Goal: Transaction & Acquisition: Obtain resource

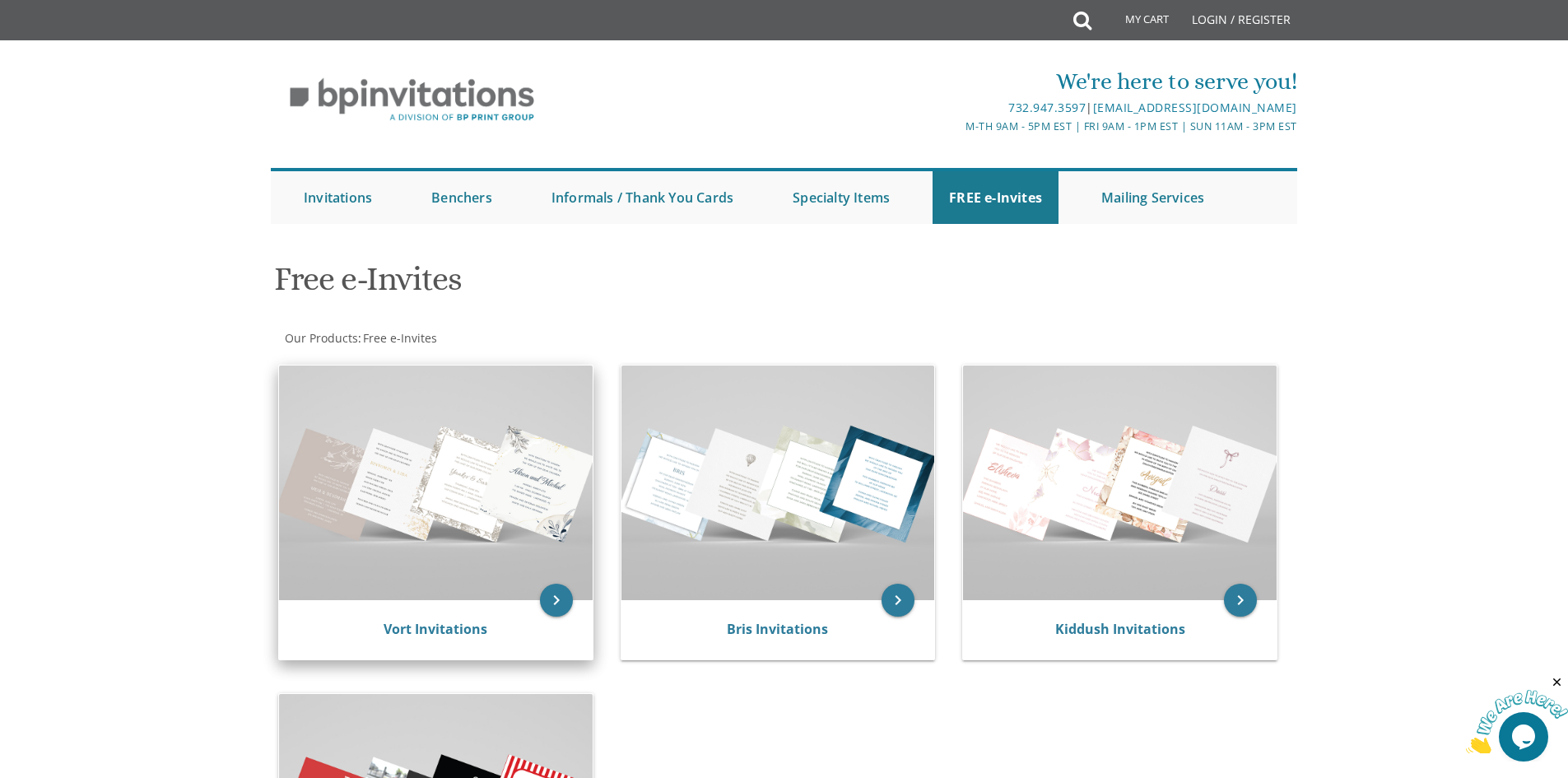
click at [283, 536] on img at bounding box center [436, 482] width 314 height 234
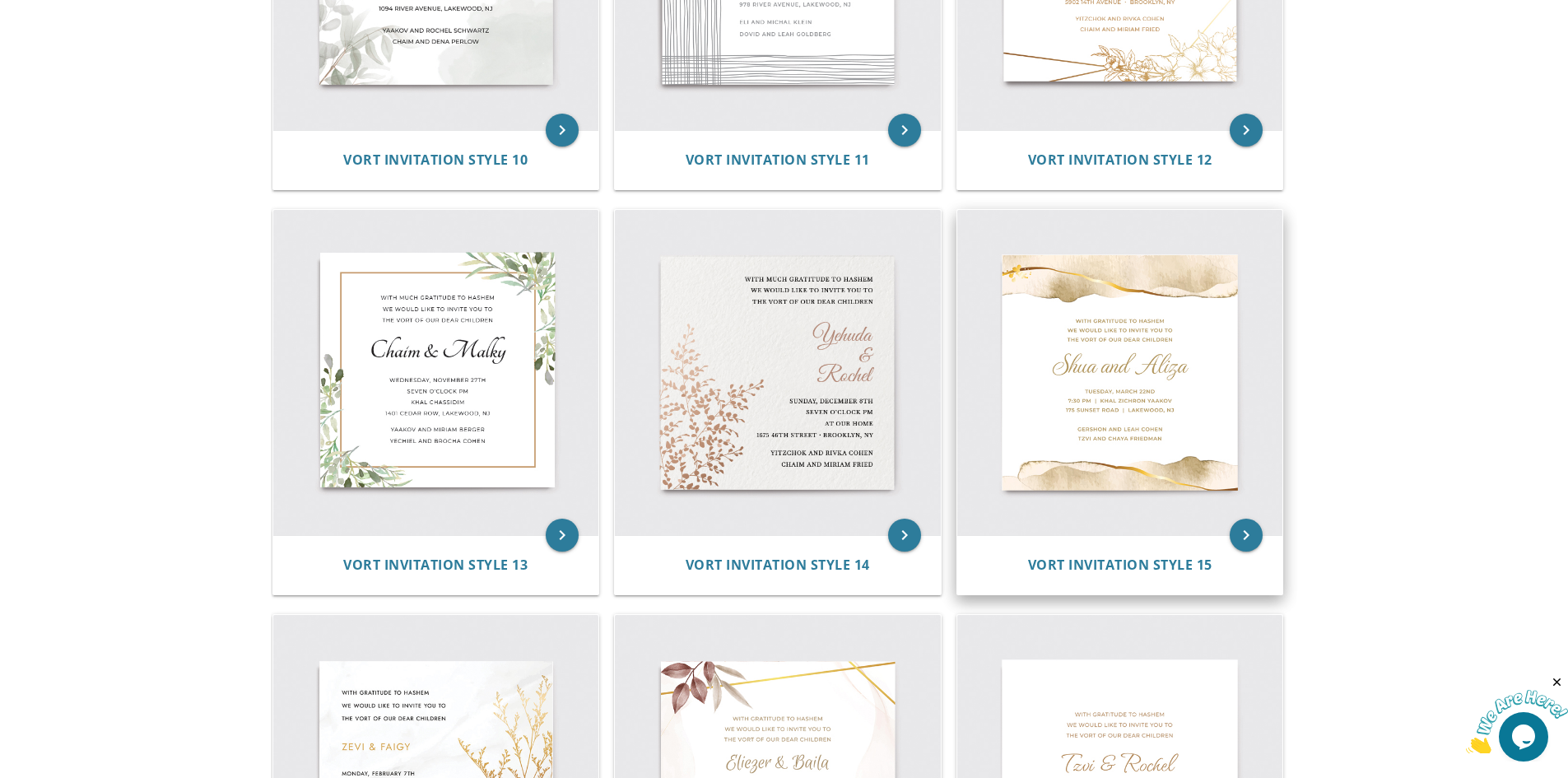
scroll to position [1810, 0]
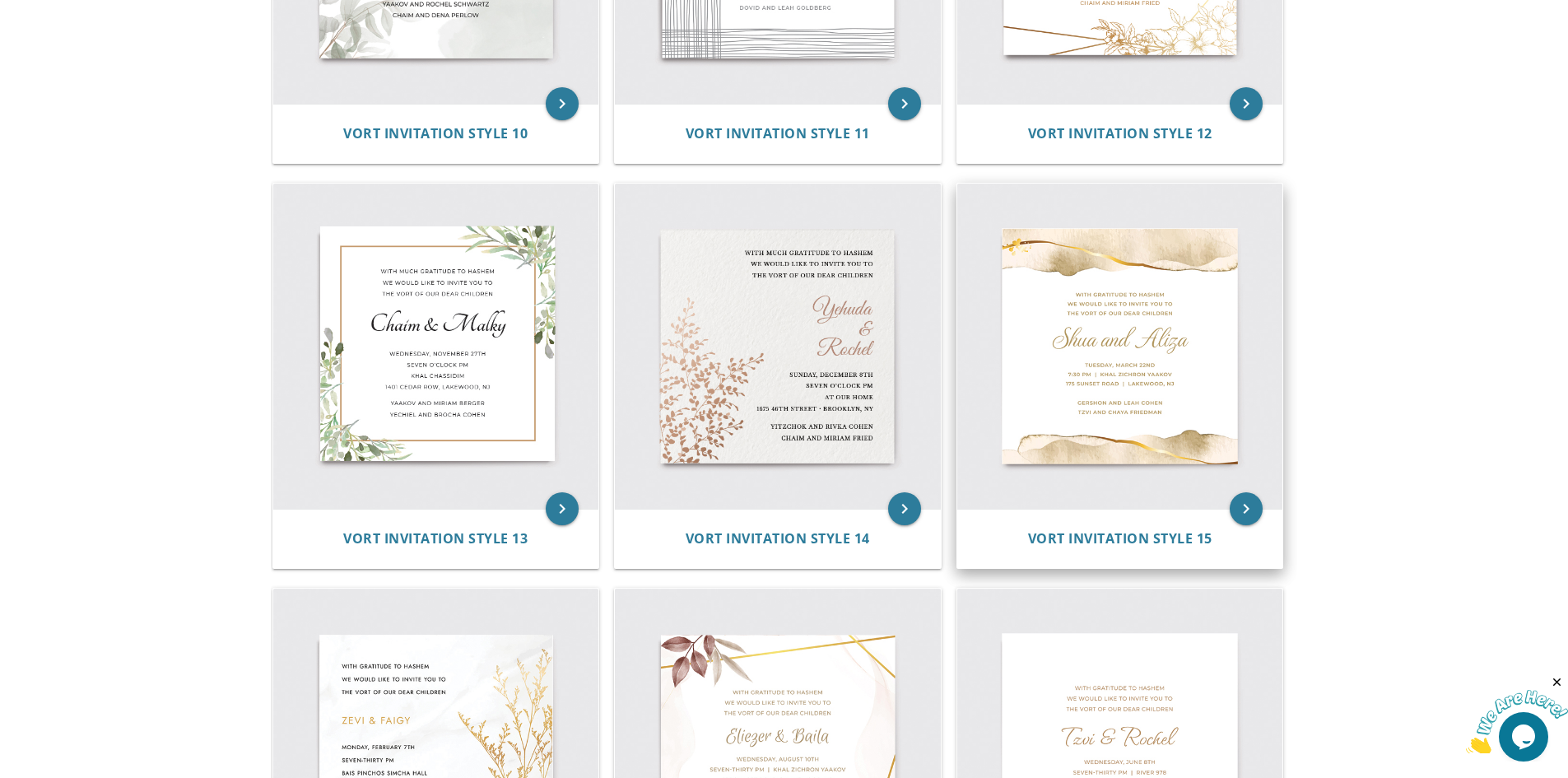
click at [1112, 399] on img at bounding box center [1120, 346] width 326 height 326
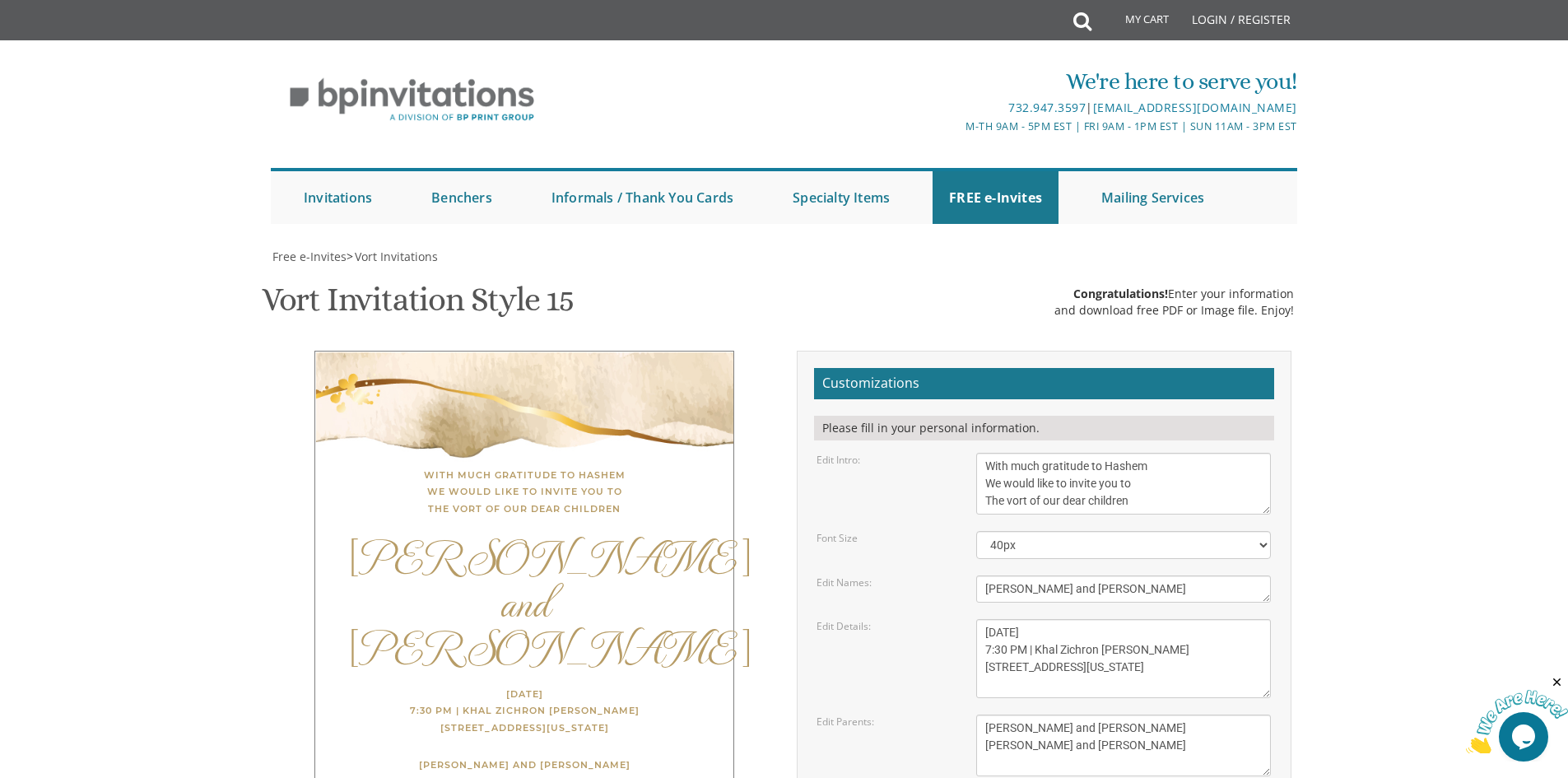
scroll to position [247, 0]
drag, startPoint x: 1073, startPoint y: 340, endPoint x: 895, endPoint y: 343, distance: 178.0
click at [895, 575] on div "Edit Names: [PERSON_NAME] and [PERSON_NAME]" at bounding box center [1044, 589] width 479 height 27
type textarea "[PERSON_NAME] and [PERSON_NAME]"
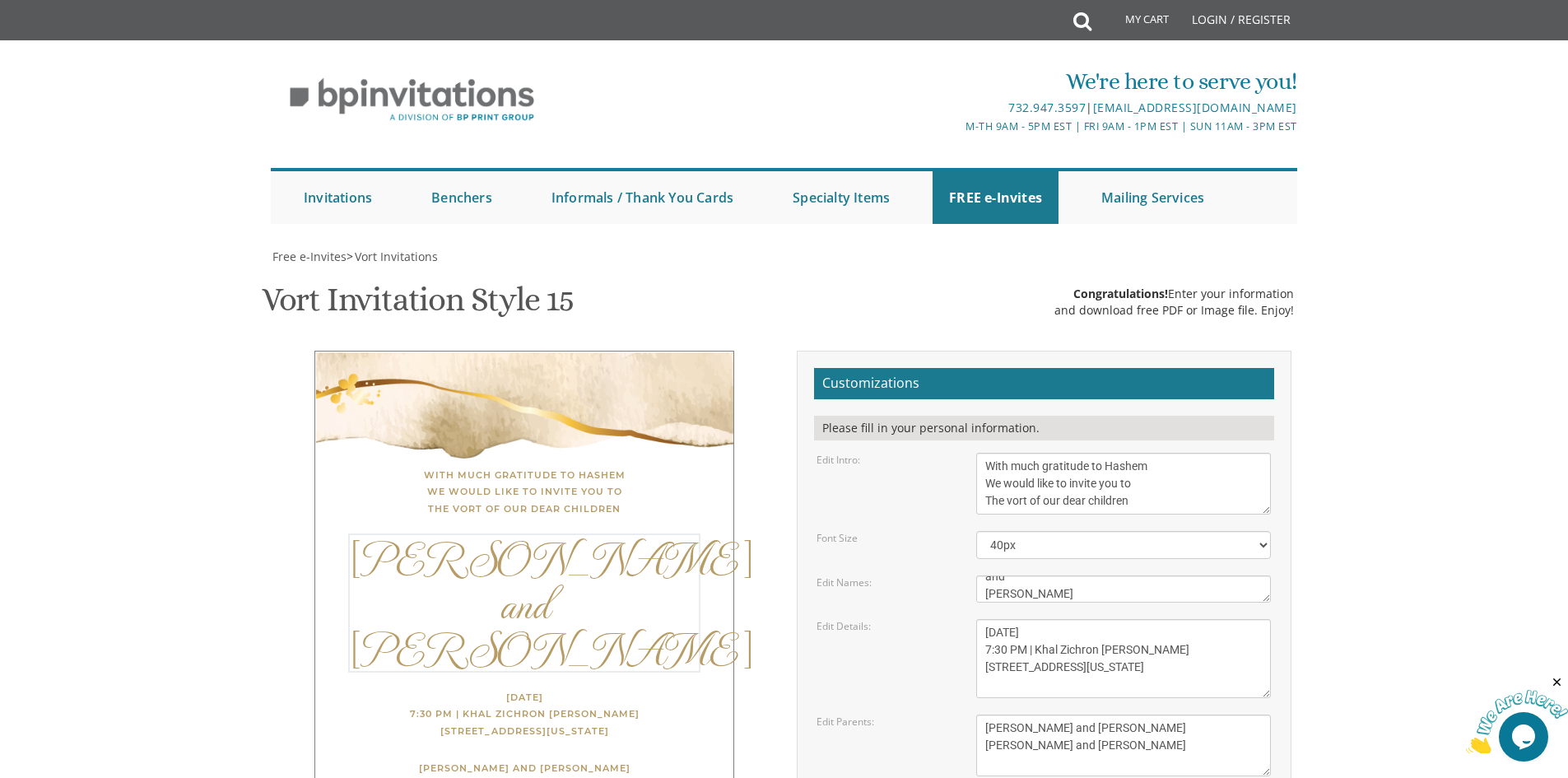
click at [1436, 460] on body "My Cart Total: View Cart Item(s) Submit My Cart Total: View Cart Item(s) Login …" at bounding box center [784, 694] width 1568 height 1388
click at [1025, 531] on select "40px 50px 60px" at bounding box center [1123, 545] width 295 height 28
select select "60px"
click at [976, 531] on select "40px 50px 60px" at bounding box center [1123, 545] width 295 height 28
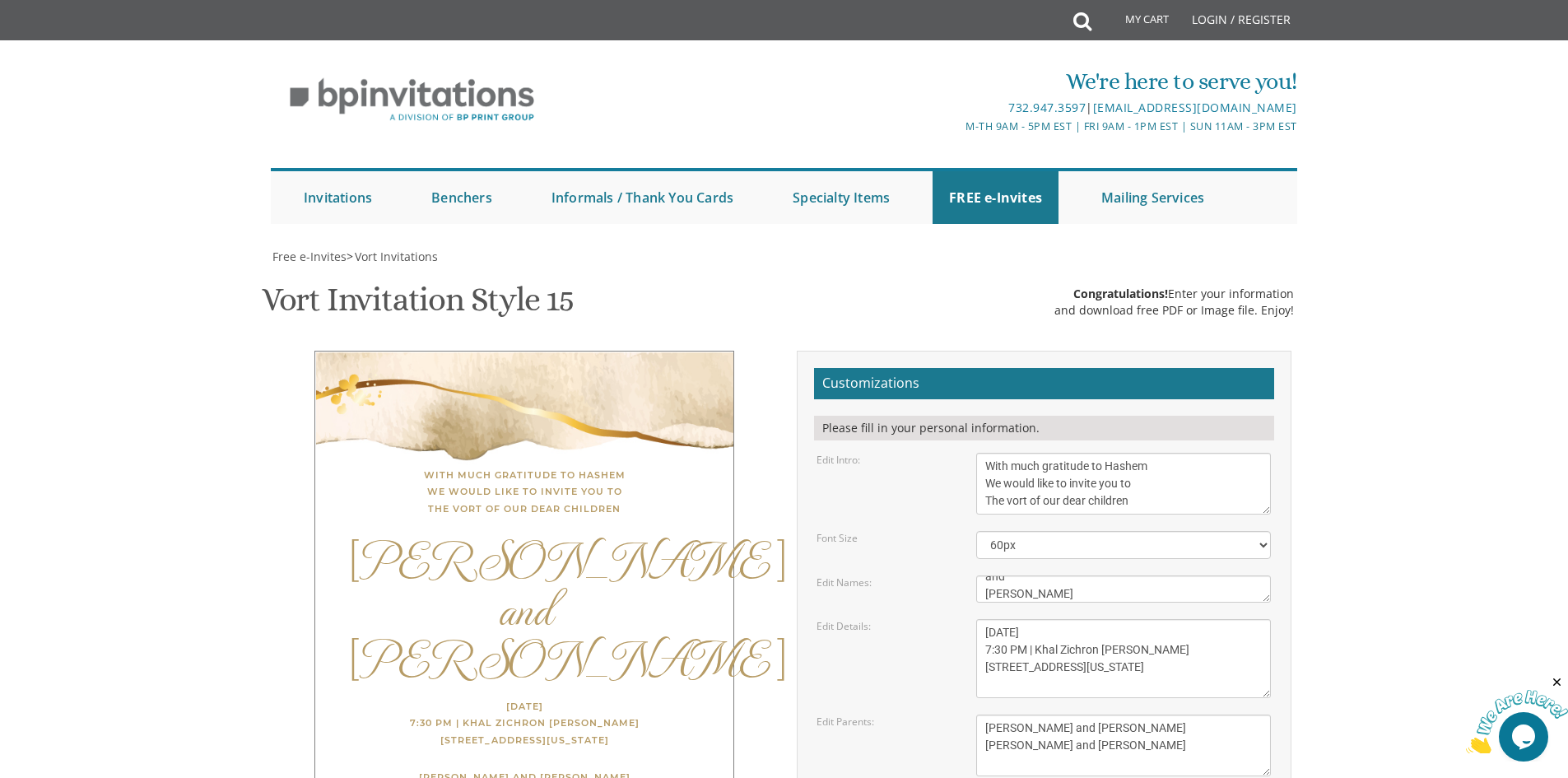
click at [1012, 619] on textarea "[DATE] 7:30 PM | Khal Zichron [PERSON_NAME] [STREET_ADDRESS][US_STATE]" at bounding box center [1123, 659] width 295 height 79
drag, startPoint x: 1094, startPoint y: 385, endPoint x: 1037, endPoint y: 388, distance: 57.1
click at [1037, 619] on textarea "[DATE] 7:30 PM | Khal Zichron [PERSON_NAME] [STREET_ADDRESS][US_STATE]" at bounding box center [1123, 659] width 295 height 79
click at [1000, 619] on textarea "[DATE] 7:30 PM | Khal Zichron [PERSON_NAME] [STREET_ADDRESS][US_STATE]" at bounding box center [1123, 659] width 295 height 79
click at [988, 619] on textarea "[DATE] 7:30 PM | Khal Zichron [PERSON_NAME] [STREET_ADDRESS][US_STATE]" at bounding box center [1123, 659] width 295 height 79
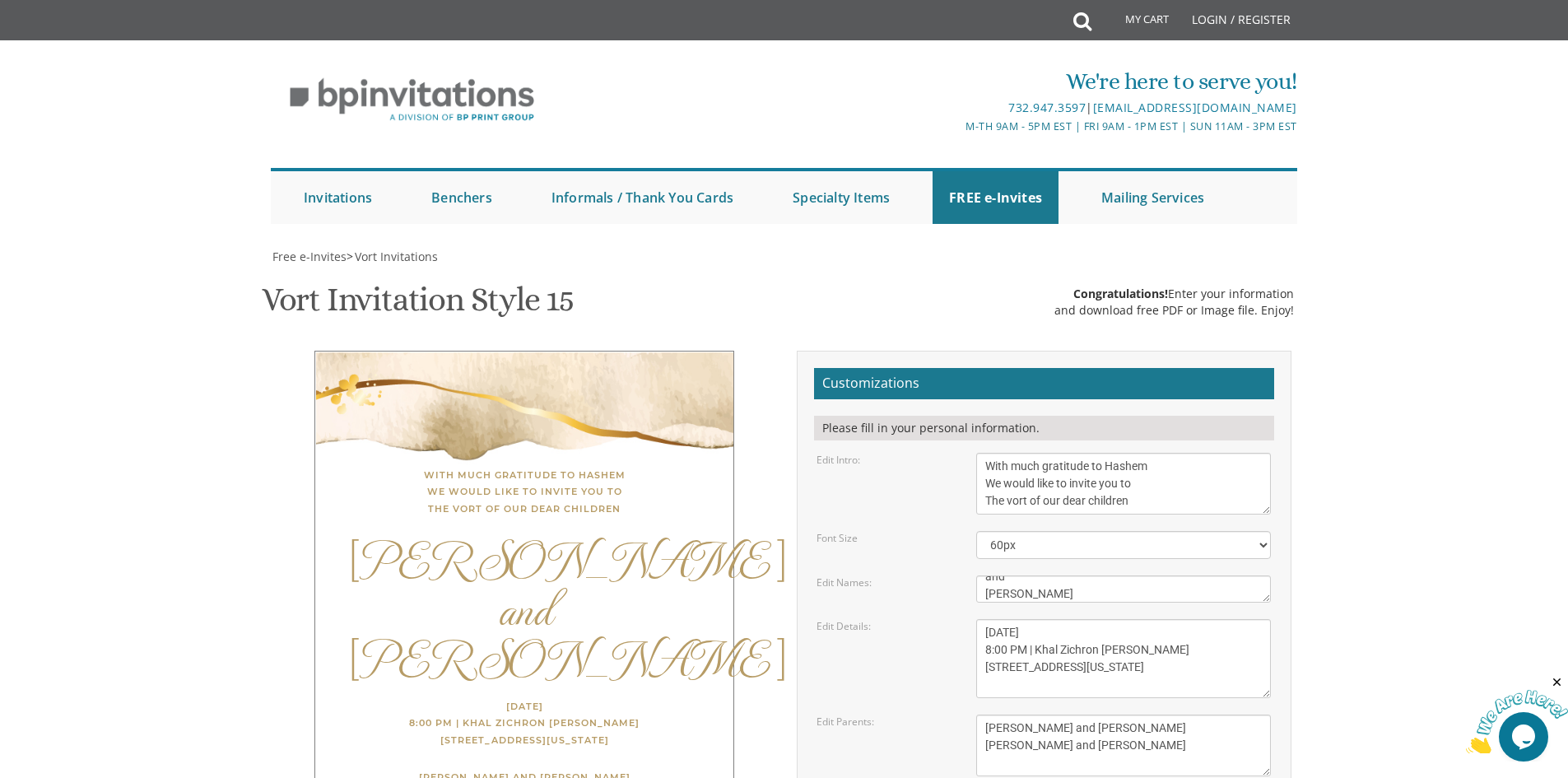
click at [1408, 428] on body "My Cart Total: View Cart Item(s) Submit My Cart Total: View Cart Item(s) Login …" at bounding box center [784, 694] width 1568 height 1388
drag, startPoint x: 1139, startPoint y: 408, endPoint x: 1037, endPoint y: 406, distance: 102.0
click at [1037, 619] on textarea "[DATE] 7:30 PM | Khal Zichron [PERSON_NAME] [STREET_ADDRESS][US_STATE]" at bounding box center [1123, 659] width 295 height 79
click at [1436, 490] on body "My Cart Total: View Cart Item(s) Submit My Cart Total: View Cart Item(s) Login …" at bounding box center [784, 694] width 1568 height 1388
drag, startPoint x: 1080, startPoint y: 422, endPoint x: 989, endPoint y: 423, distance: 91.0
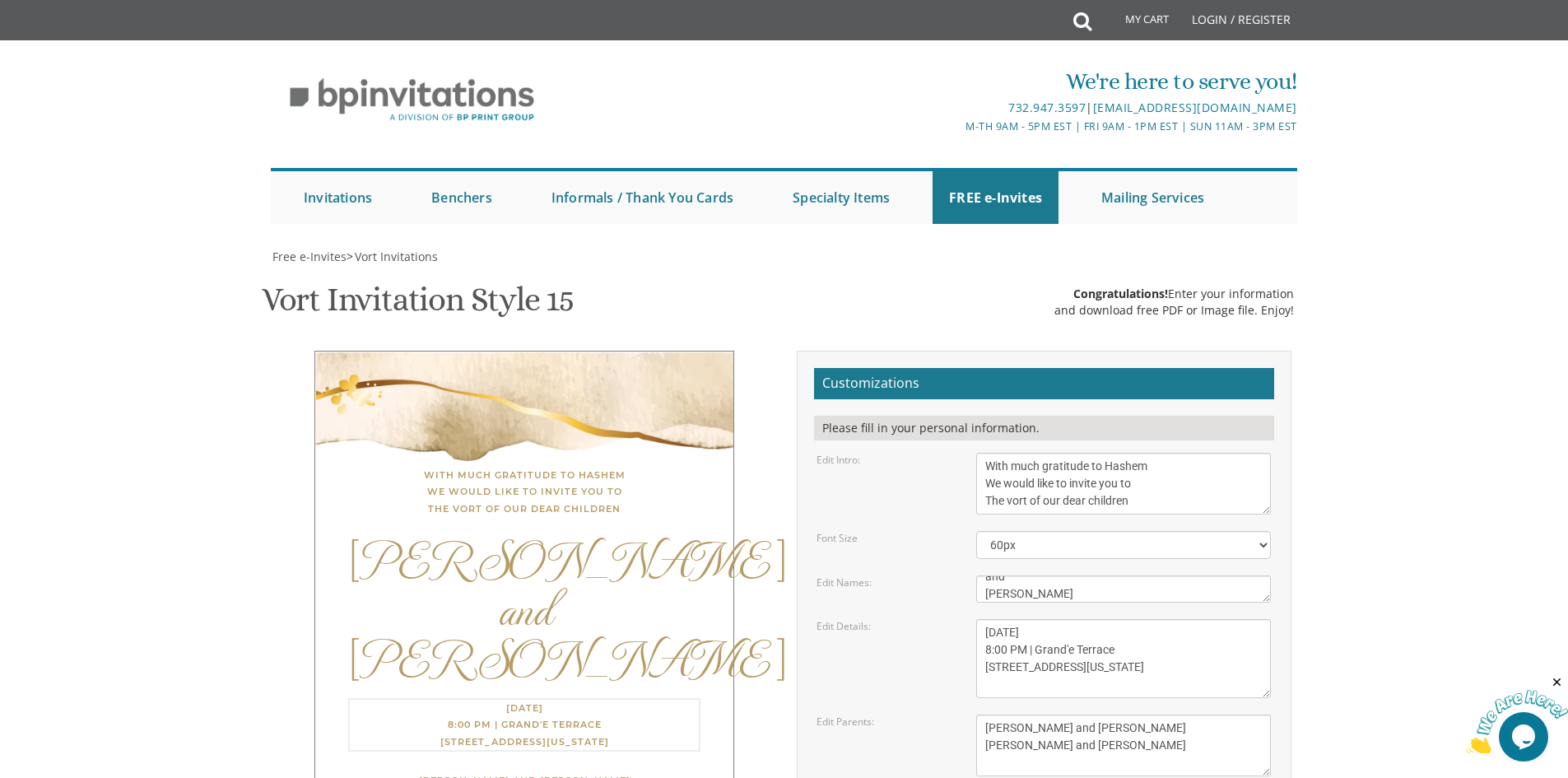
click at [989, 619] on textarea "[DATE] 7:30 PM | Khal Zichron [PERSON_NAME] [STREET_ADDRESS][US_STATE]" at bounding box center [1123, 659] width 295 height 79
drag, startPoint x: 1101, startPoint y: 437, endPoint x: 981, endPoint y: 440, distance: 120.0
click at [981, 619] on textarea "[DATE] 7:30 PM | Khal Zichron [PERSON_NAME] [STREET_ADDRESS][US_STATE]" at bounding box center [1123, 659] width 295 height 79
type textarea "[DATE] 8:00 PM | Grand'e Terrace [STREET_ADDRESS]"
click at [1433, 533] on body "My Cart Total: View Cart Item(s) Submit My Cart Total: View Cart Item(s) Login …" at bounding box center [784, 694] width 1568 height 1388
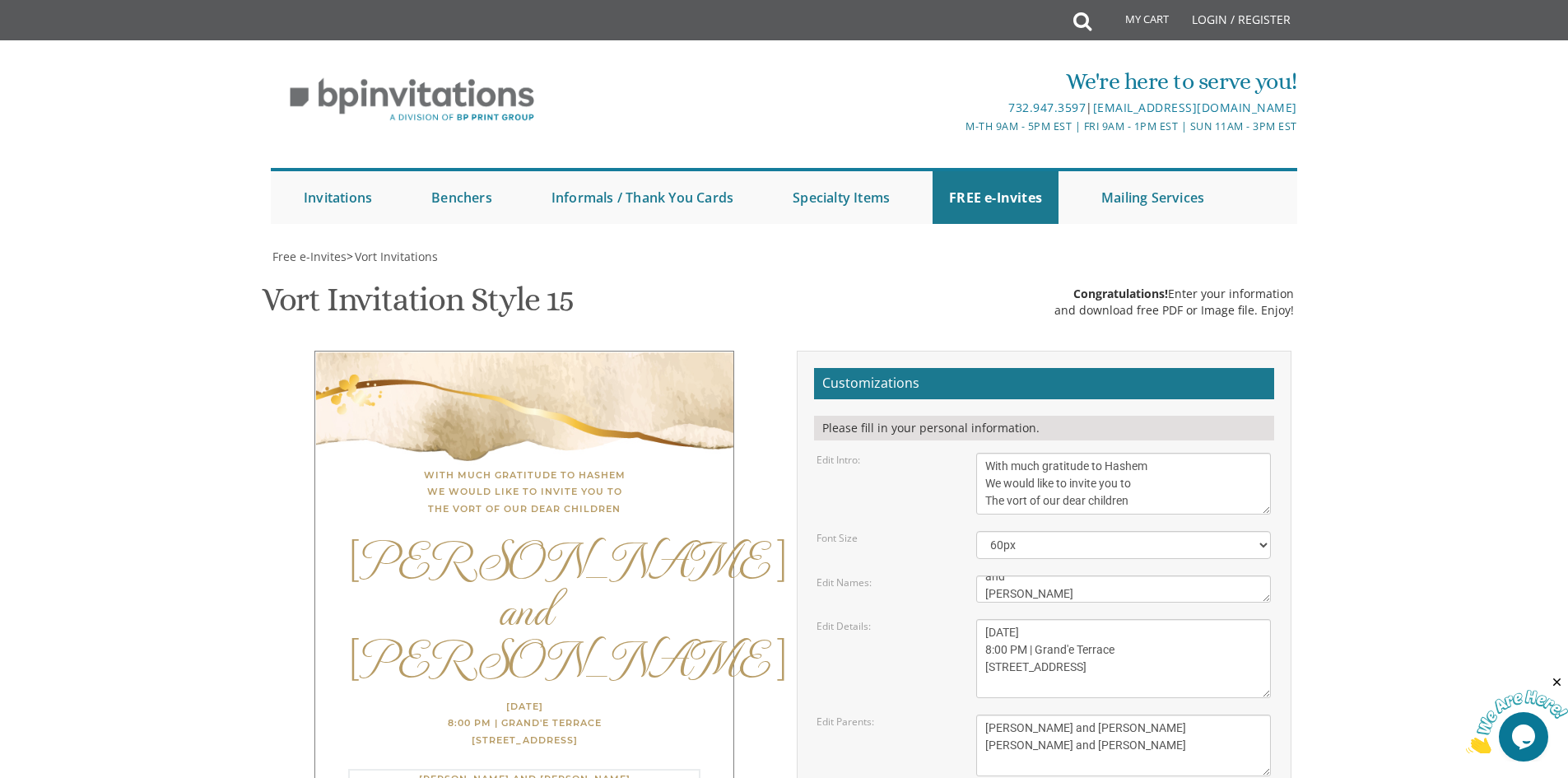
drag, startPoint x: 1025, startPoint y: 483, endPoint x: 986, endPoint y: 482, distance: 39.0
click at [986, 714] on textarea "[PERSON_NAME] and [PERSON_NAME] [PERSON_NAME] and [PERSON_NAME]" at bounding box center [1123, 745] width 295 height 61
drag, startPoint x: 1119, startPoint y: 477, endPoint x: 1052, endPoint y: 484, distance: 67.4
click at [1052, 714] on textarea "[PERSON_NAME] and [PERSON_NAME] [PERSON_NAME] and [PERSON_NAME]" at bounding box center [1123, 745] width 295 height 61
drag, startPoint x: 1115, startPoint y: 501, endPoint x: 987, endPoint y: 503, distance: 128.0
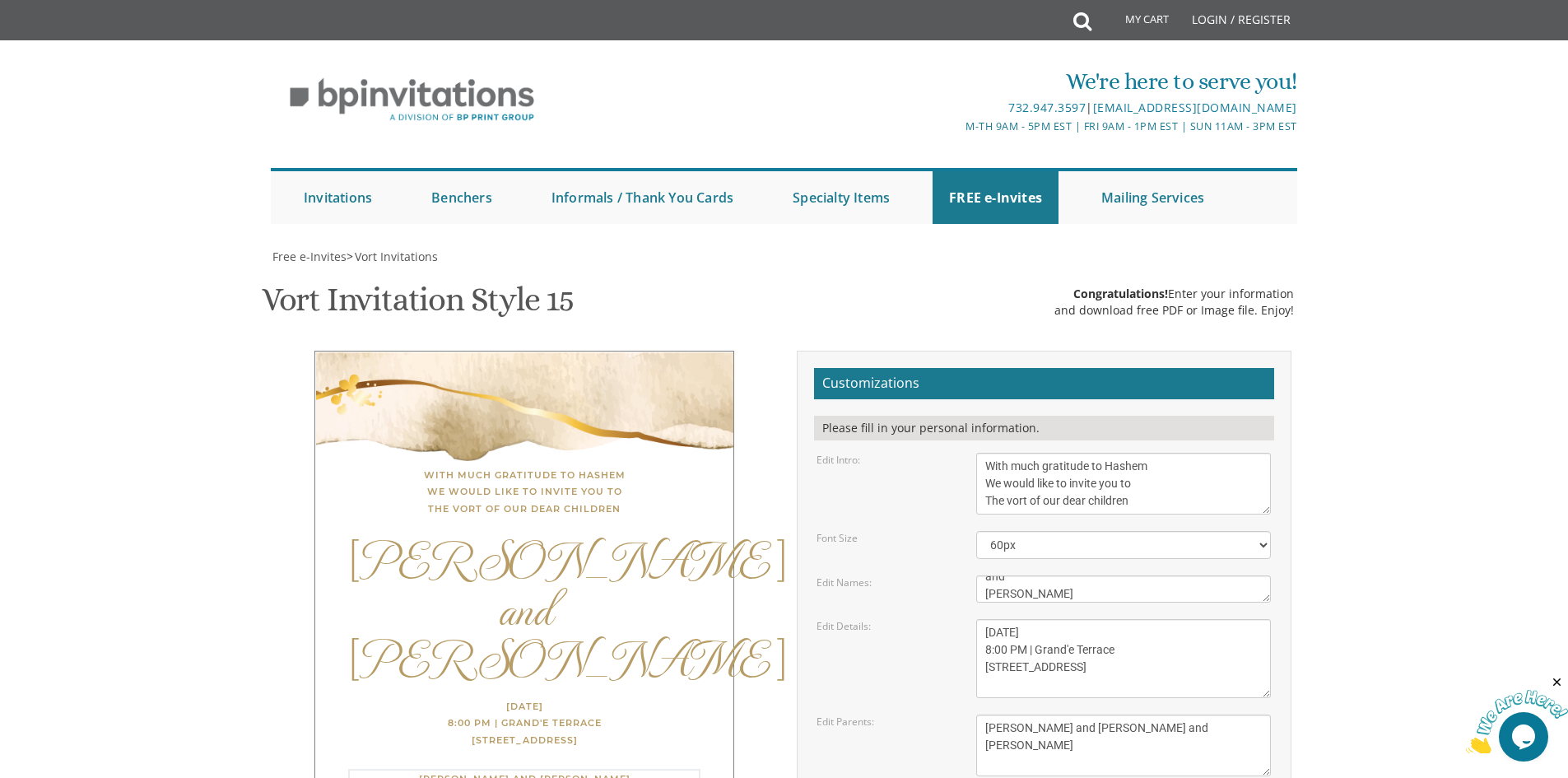
click at [987, 714] on textarea "[PERSON_NAME] and [PERSON_NAME] [PERSON_NAME] and [PERSON_NAME]" at bounding box center [1123, 745] width 295 height 61
type textarea "[PERSON_NAME] and [PERSON_NAME] and [PERSON_NAME]"
click at [1327, 490] on body "My Cart Total: View Cart Item(s) Submit My Cart Total: View Cart Item(s) Login …" at bounding box center [784, 694] width 1568 height 1388
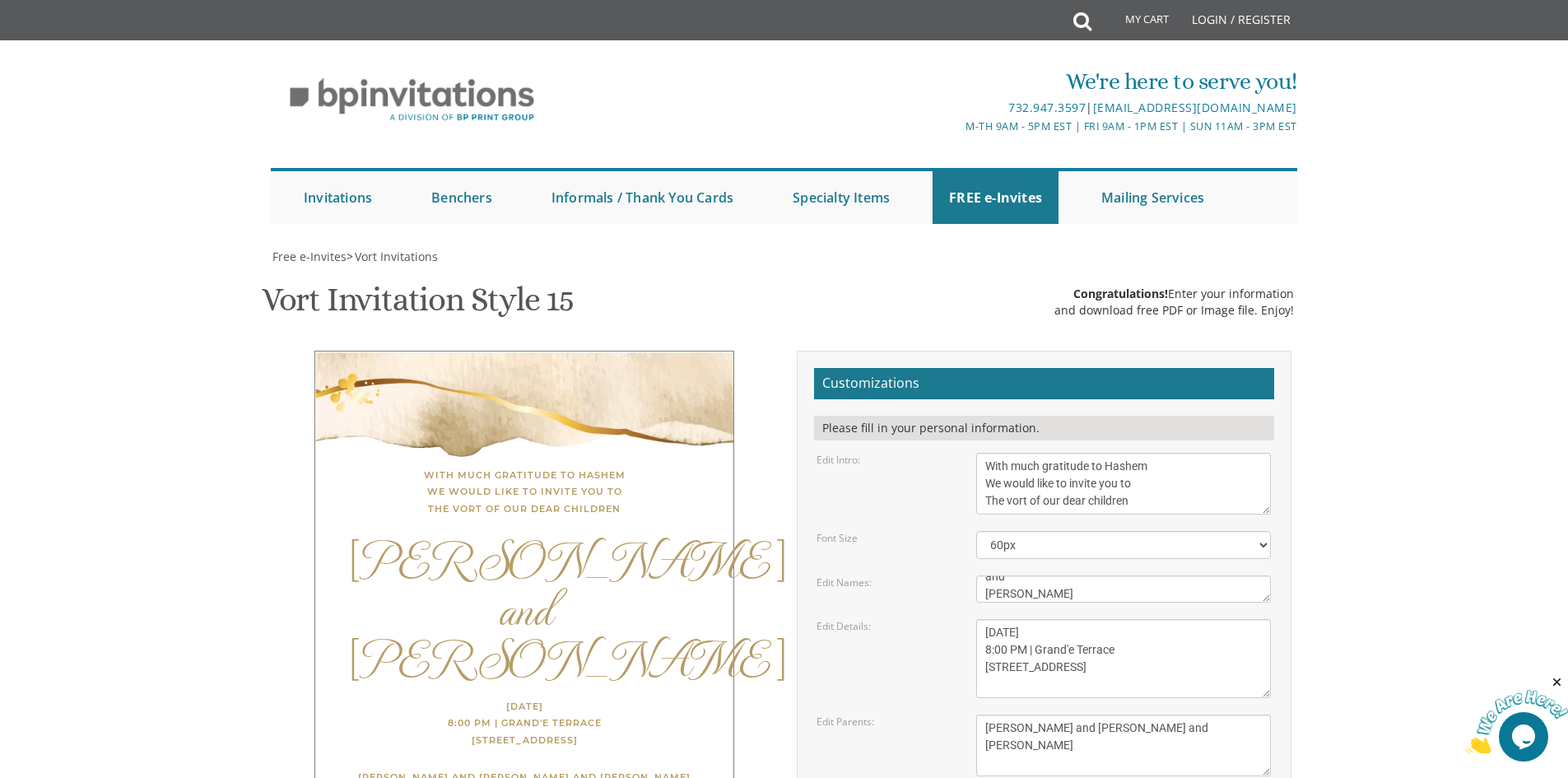
type input "[EMAIL_ADDRESS][DOMAIN_NAME]"
click at [1423, 475] on body "My Cart Total: View Cart Item(s) Submit My Cart Total: View Cart Item(s) Login …" at bounding box center [784, 694] width 1568 height 1388
